Goal: Information Seeking & Learning: Learn about a topic

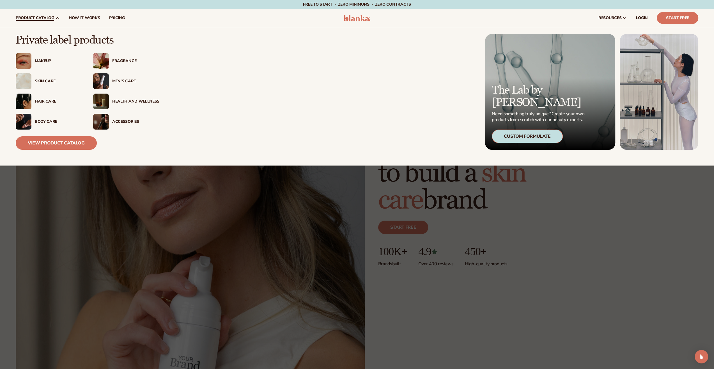
click at [44, 80] on div "Skin Care" at bounding box center [58, 81] width 47 height 5
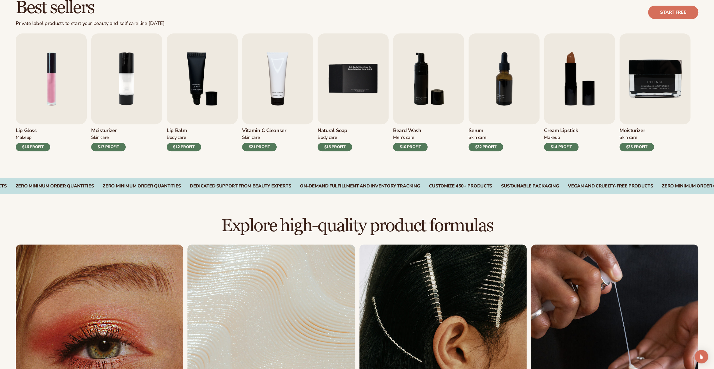
scroll to position [168, 0]
click at [141, 92] on img "2 / 9" at bounding box center [126, 78] width 71 height 91
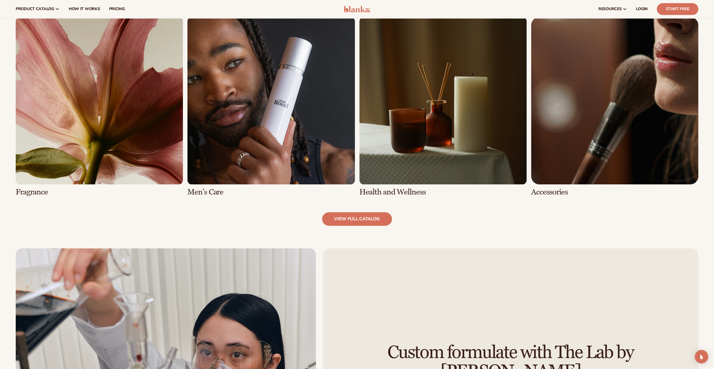
scroll to position [505, 0]
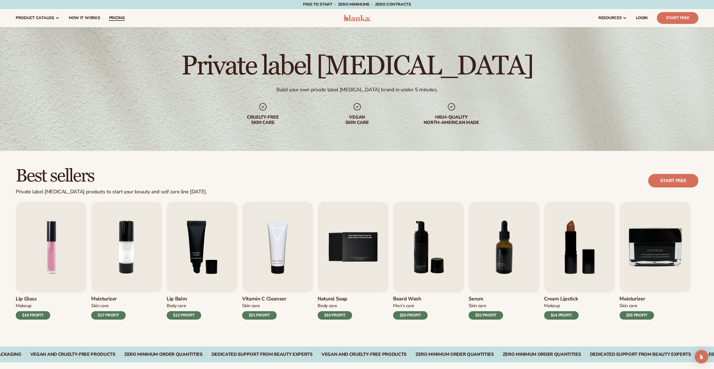
click at [117, 19] on span "pricing" at bounding box center [117, 18] width 16 height 4
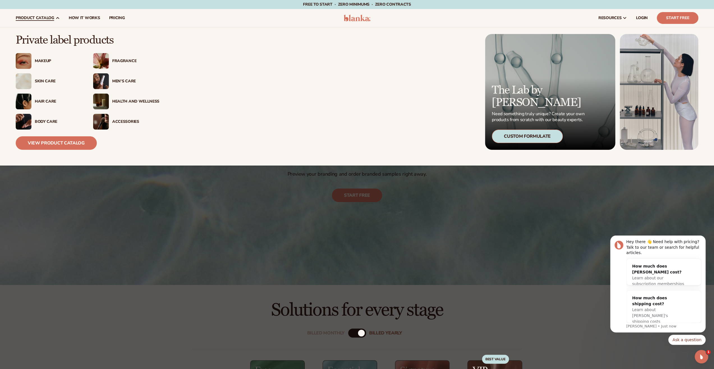
click at [48, 79] on div "Skin Care" at bounding box center [58, 81] width 47 height 5
